Goal: Transaction & Acquisition: Purchase product/service

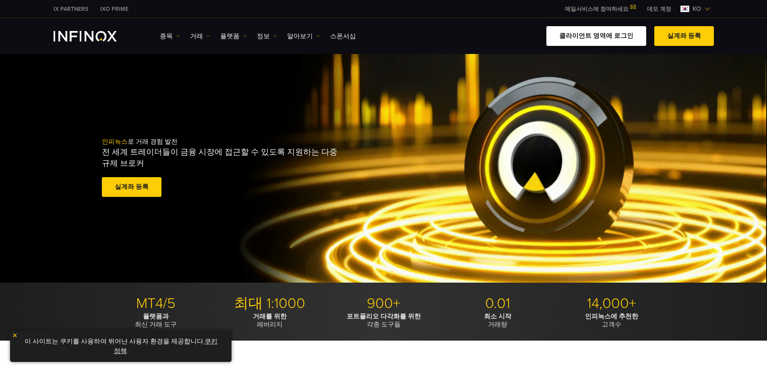
click at [624, 35] on link "클라이언트 영역에 로그인" at bounding box center [597, 36] width 100 height 20
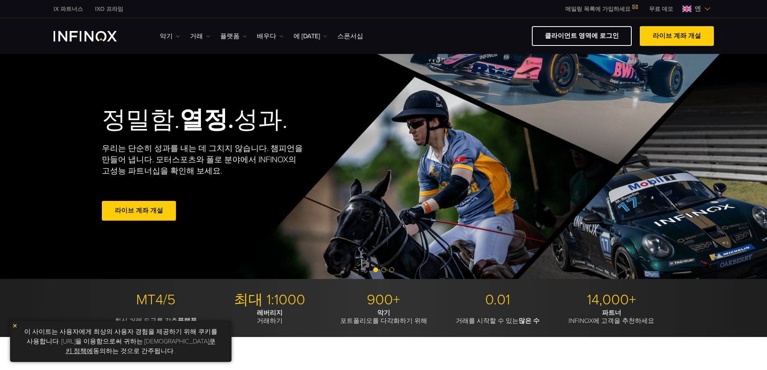
click at [677, 36] on span at bounding box center [677, 36] width 0 height 0
click at [577, 30] on link "클라이언트 영역에 로그인" at bounding box center [582, 36] width 100 height 20
click at [72, 10] on font "IX 파트너스" at bounding box center [68, 9] width 29 height 7
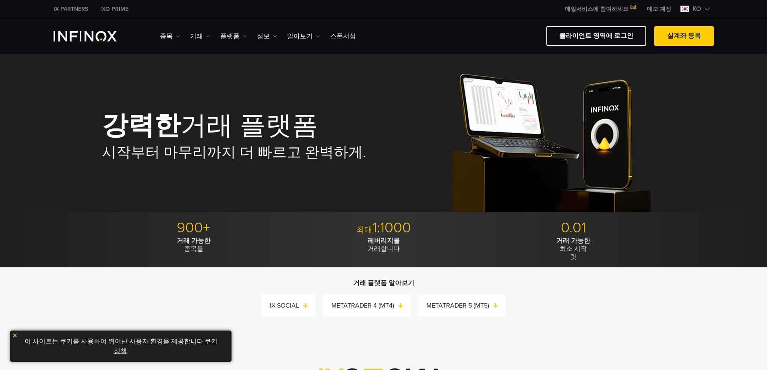
click at [685, 36] on span at bounding box center [685, 36] width 0 height 0
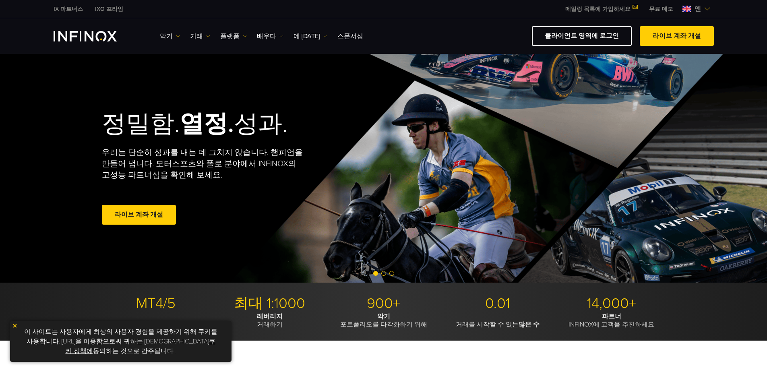
click at [563, 33] on font "클라이언트 영역에 로그인" at bounding box center [582, 36] width 74 height 8
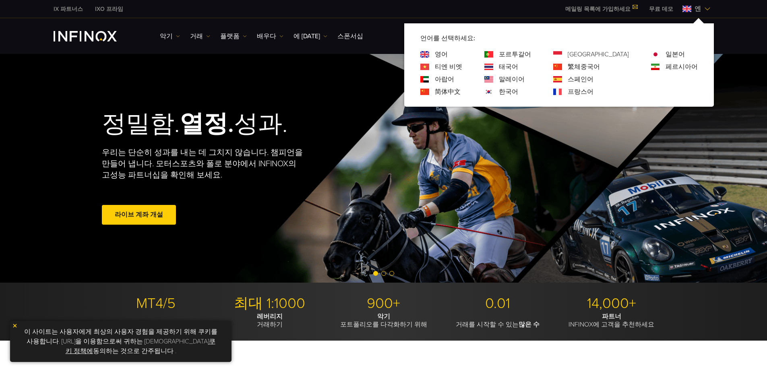
click at [519, 94] on font "한국어" at bounding box center [508, 92] width 19 height 8
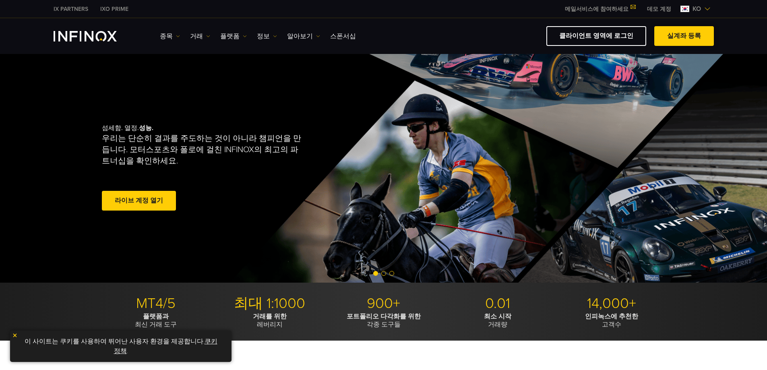
click at [691, 35] on link "실계좌 등록" at bounding box center [685, 36] width 60 height 20
